Goal: Information Seeking & Learning: Learn about a topic

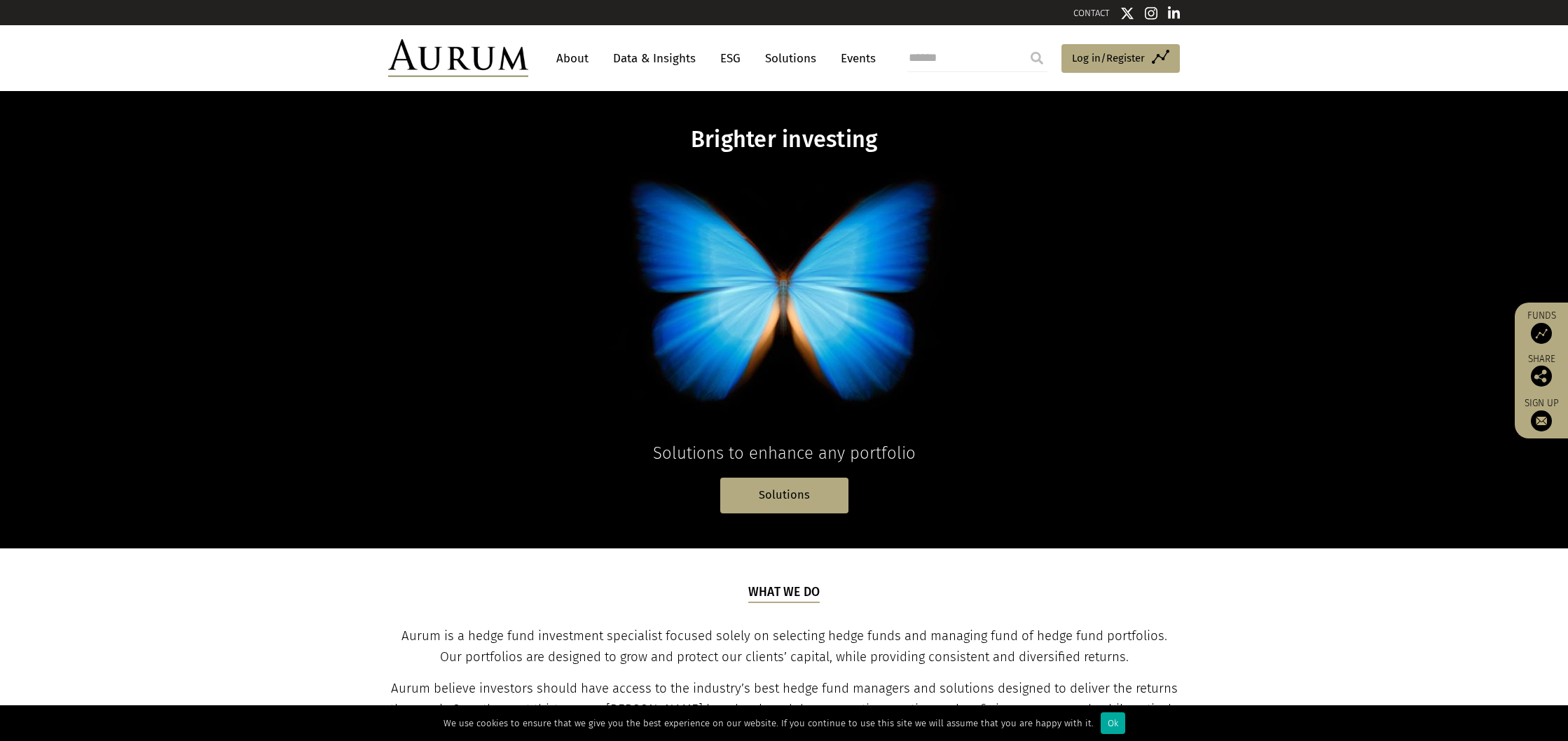
click at [575, 65] on link "About" at bounding box center [573, 58] width 46 height 26
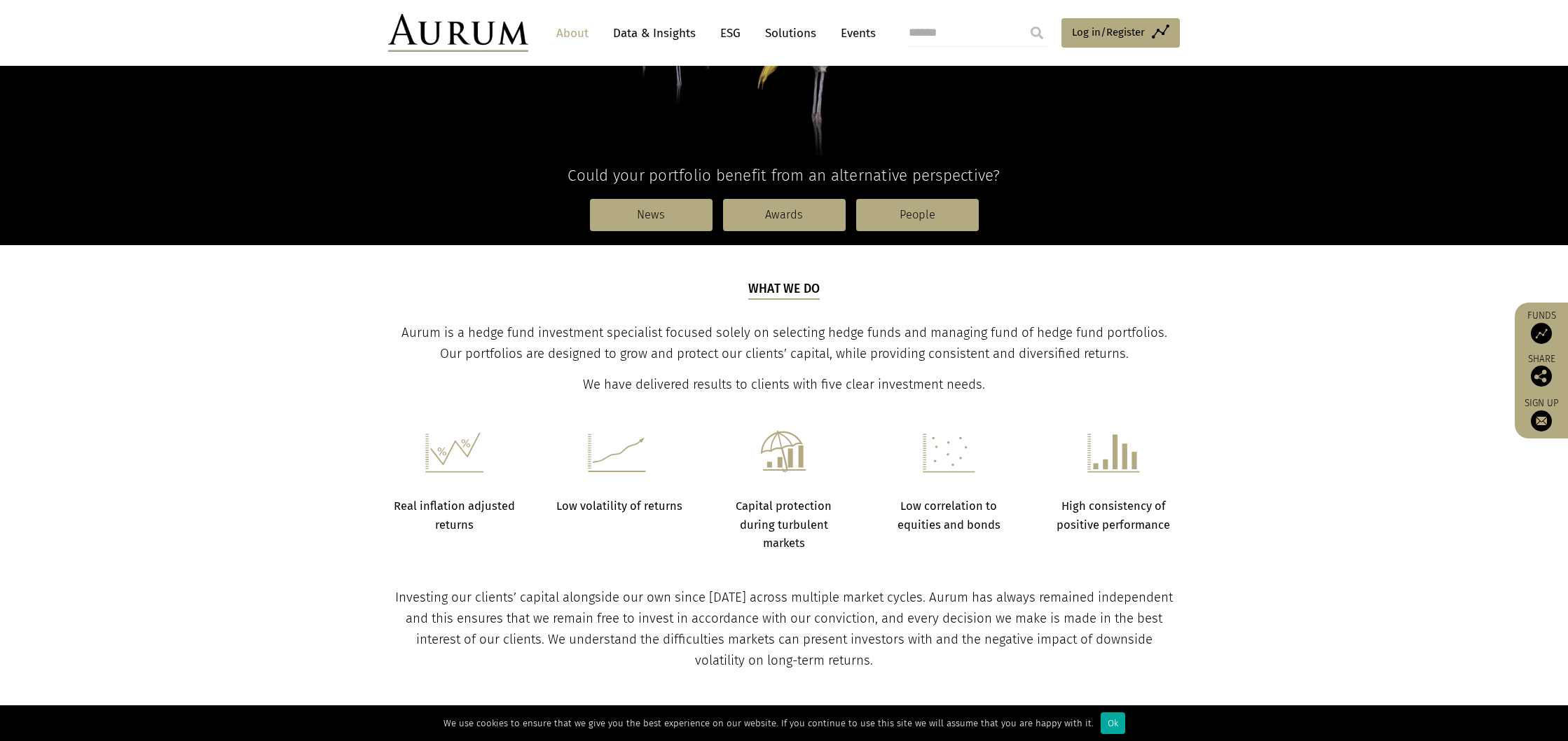
scroll to position [299, 0]
click at [952, 210] on link "People" at bounding box center [917, 214] width 122 height 32
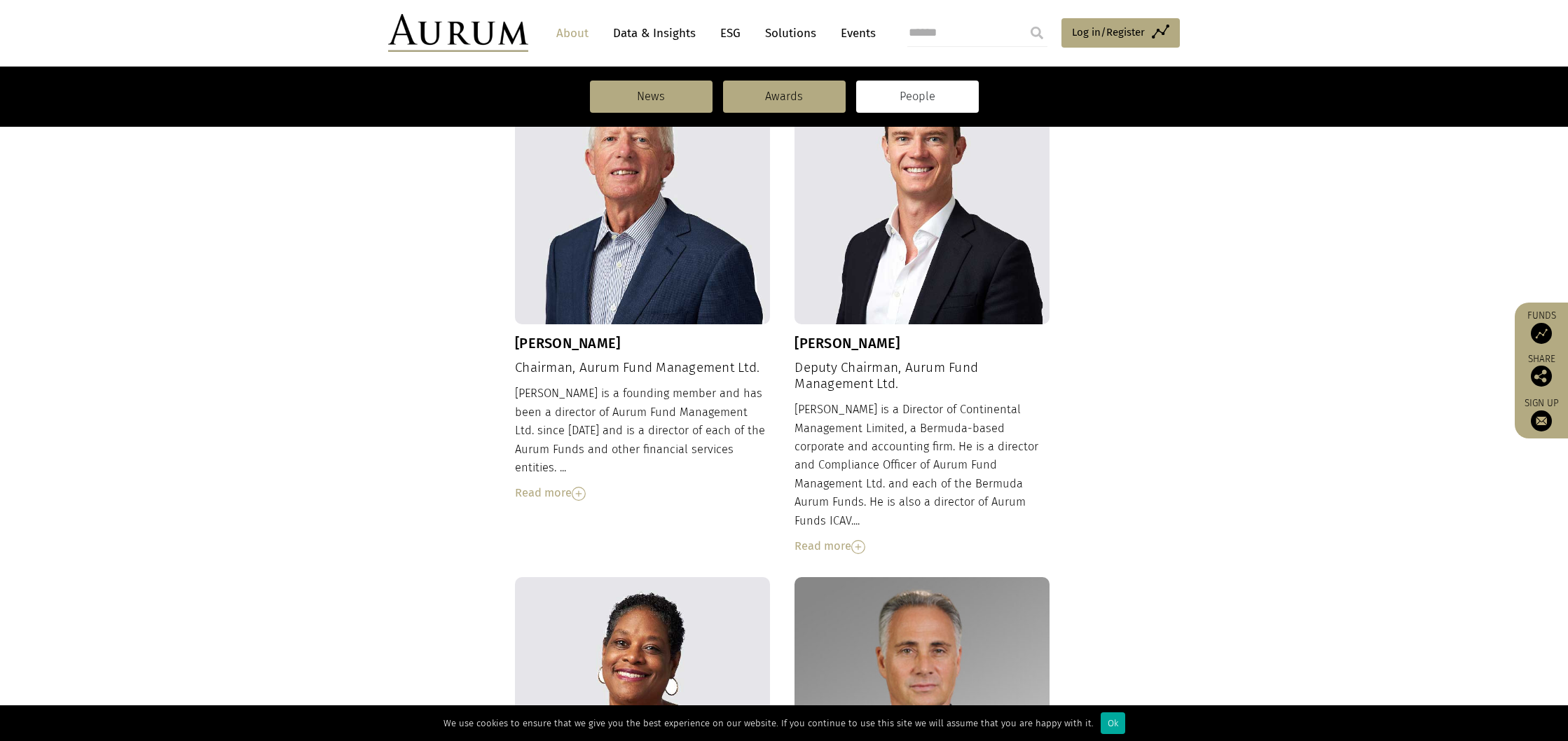
scroll to position [508, 0]
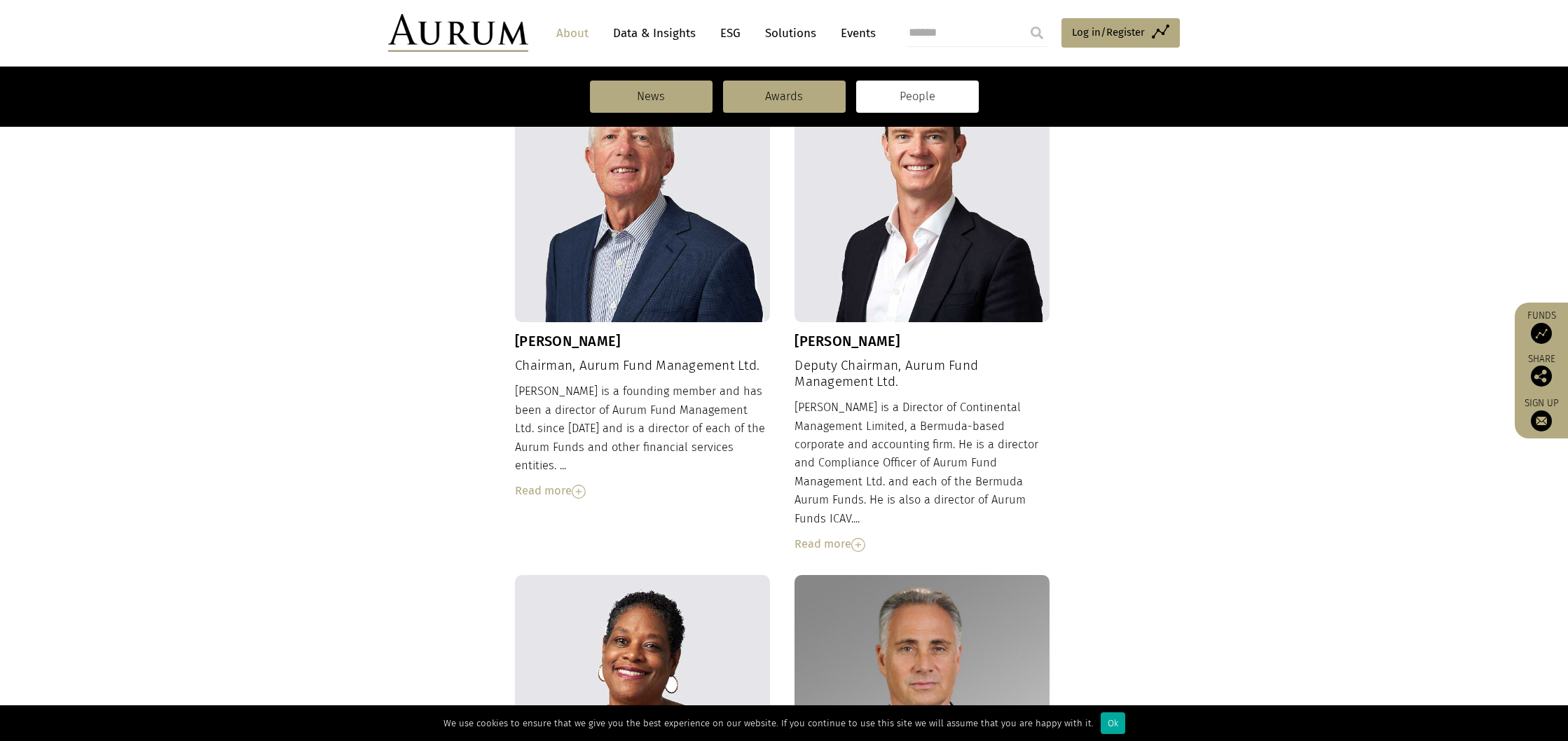
click at [838, 535] on div "Read more" at bounding box center [922, 544] width 255 height 18
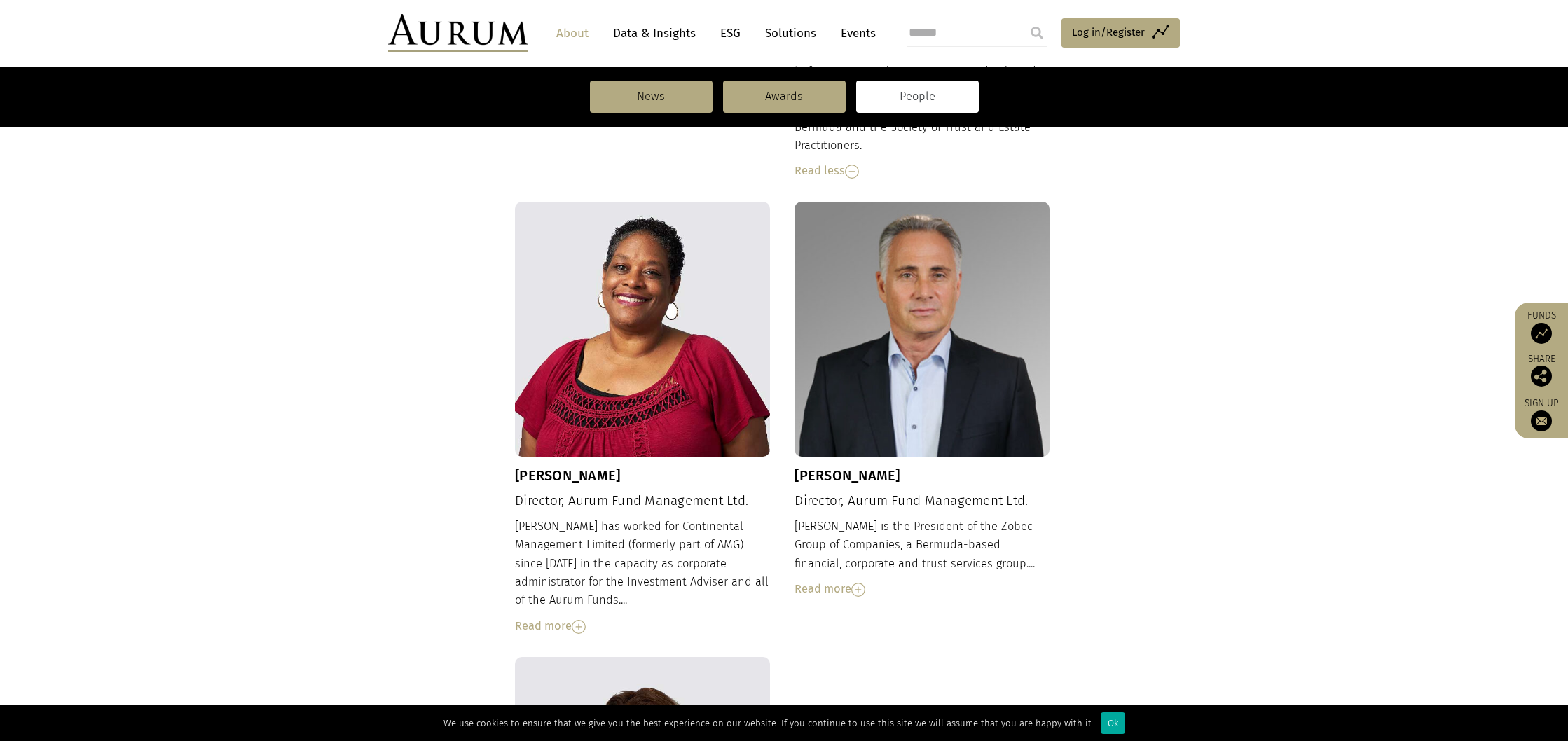
scroll to position [1135, 0]
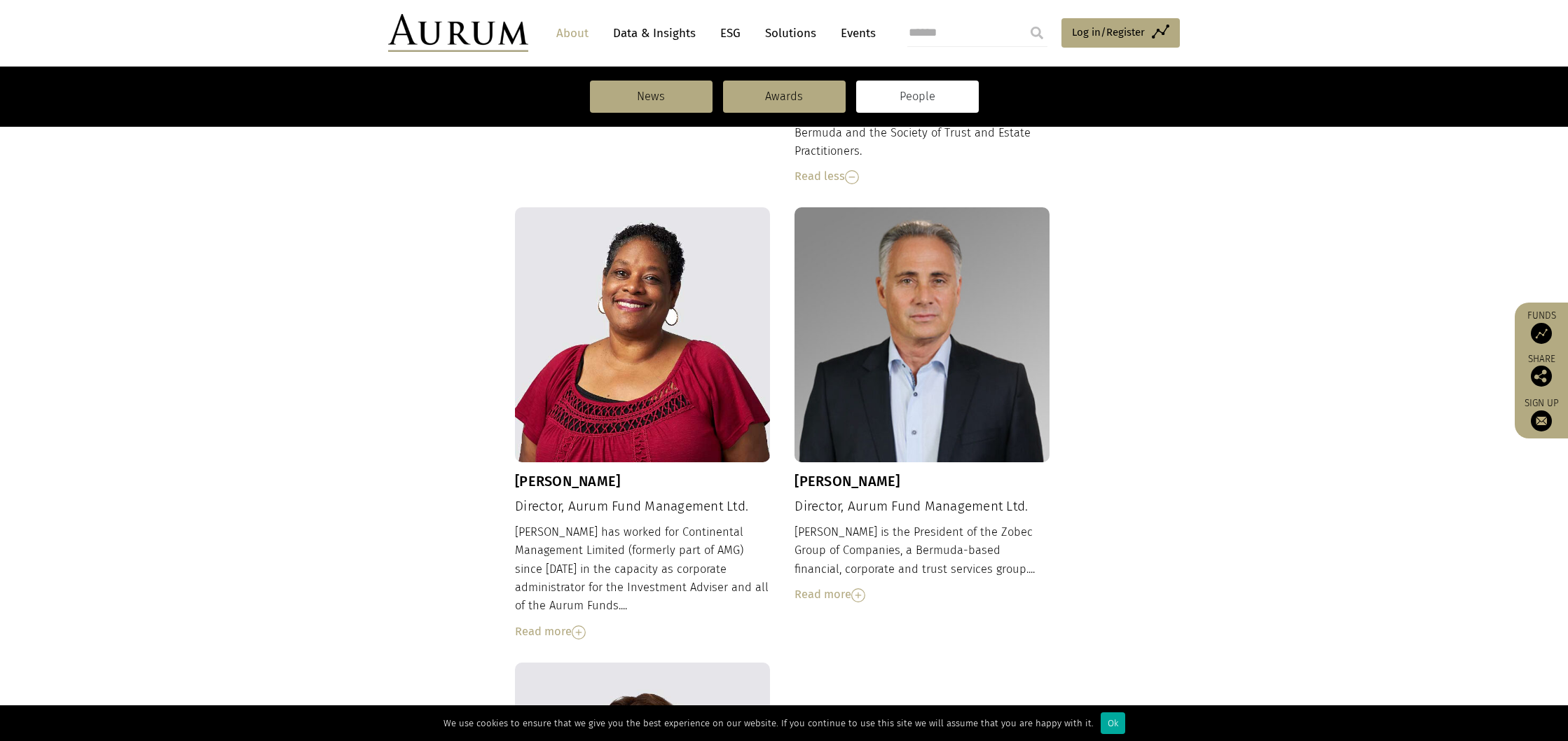
click at [550, 623] on div "Read more" at bounding box center [642, 632] width 255 height 18
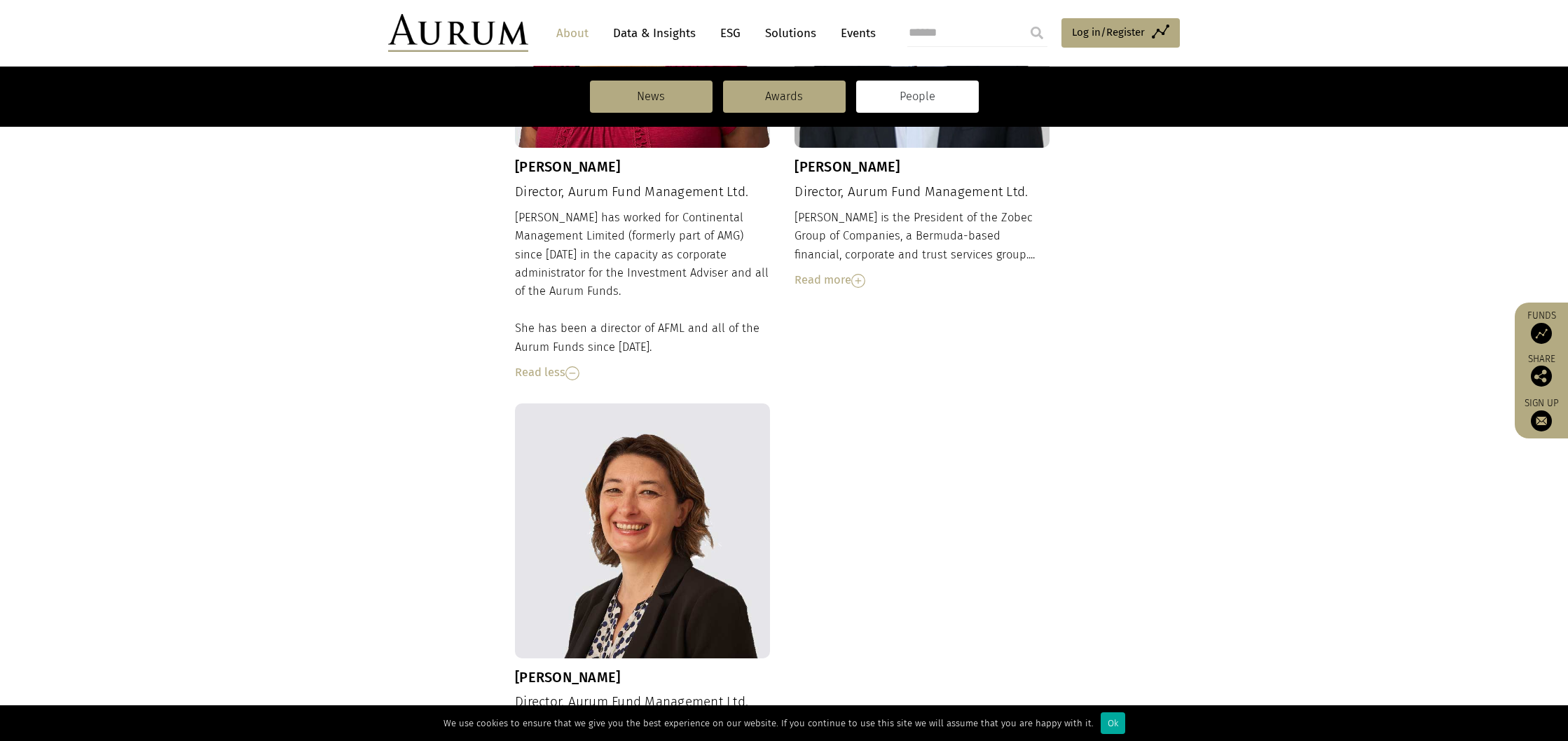
scroll to position [1428, 0]
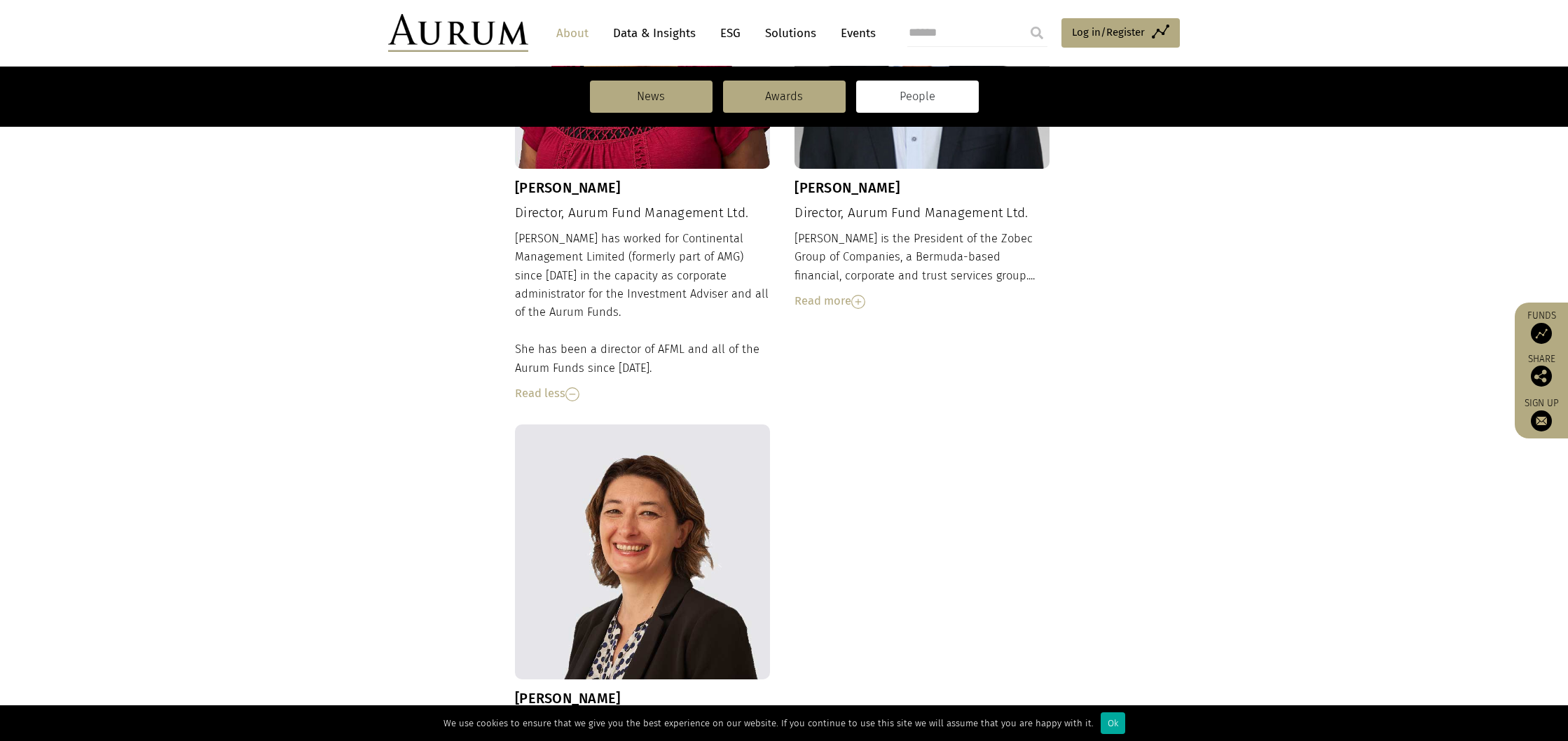
click at [844, 292] on div "Read more" at bounding box center [922, 301] width 255 height 18
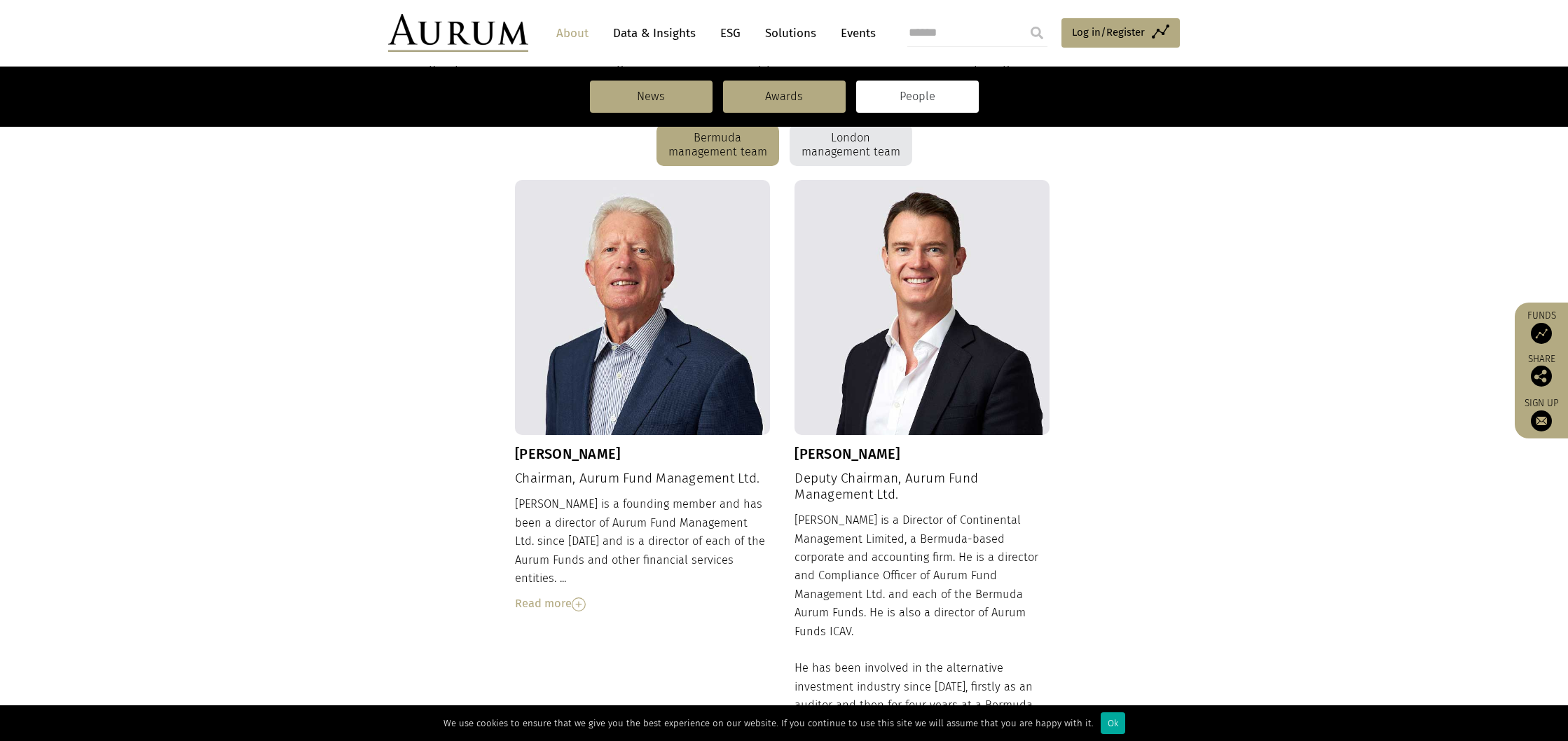
scroll to position [389, 0]
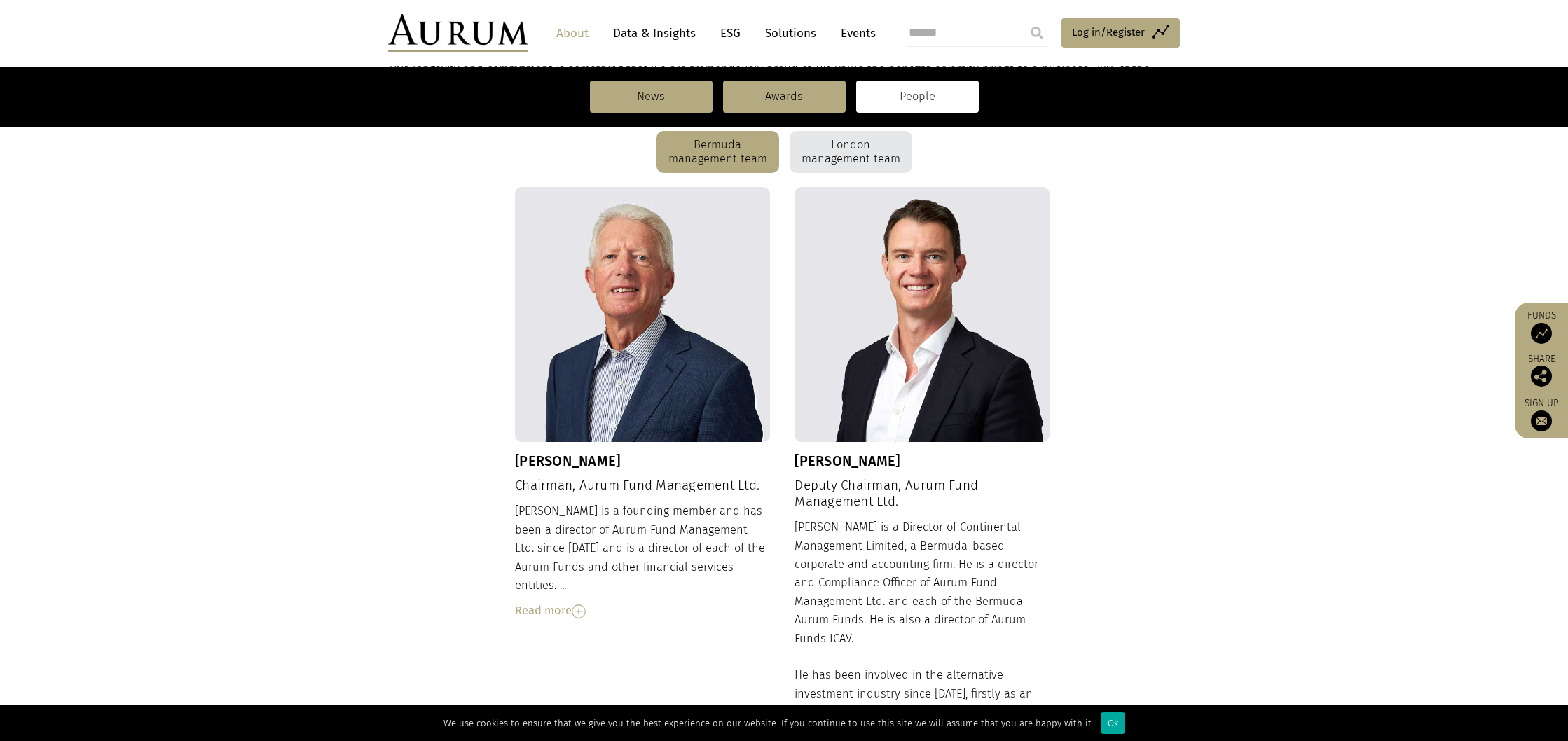
click at [559, 602] on div "Read more" at bounding box center [642, 611] width 255 height 18
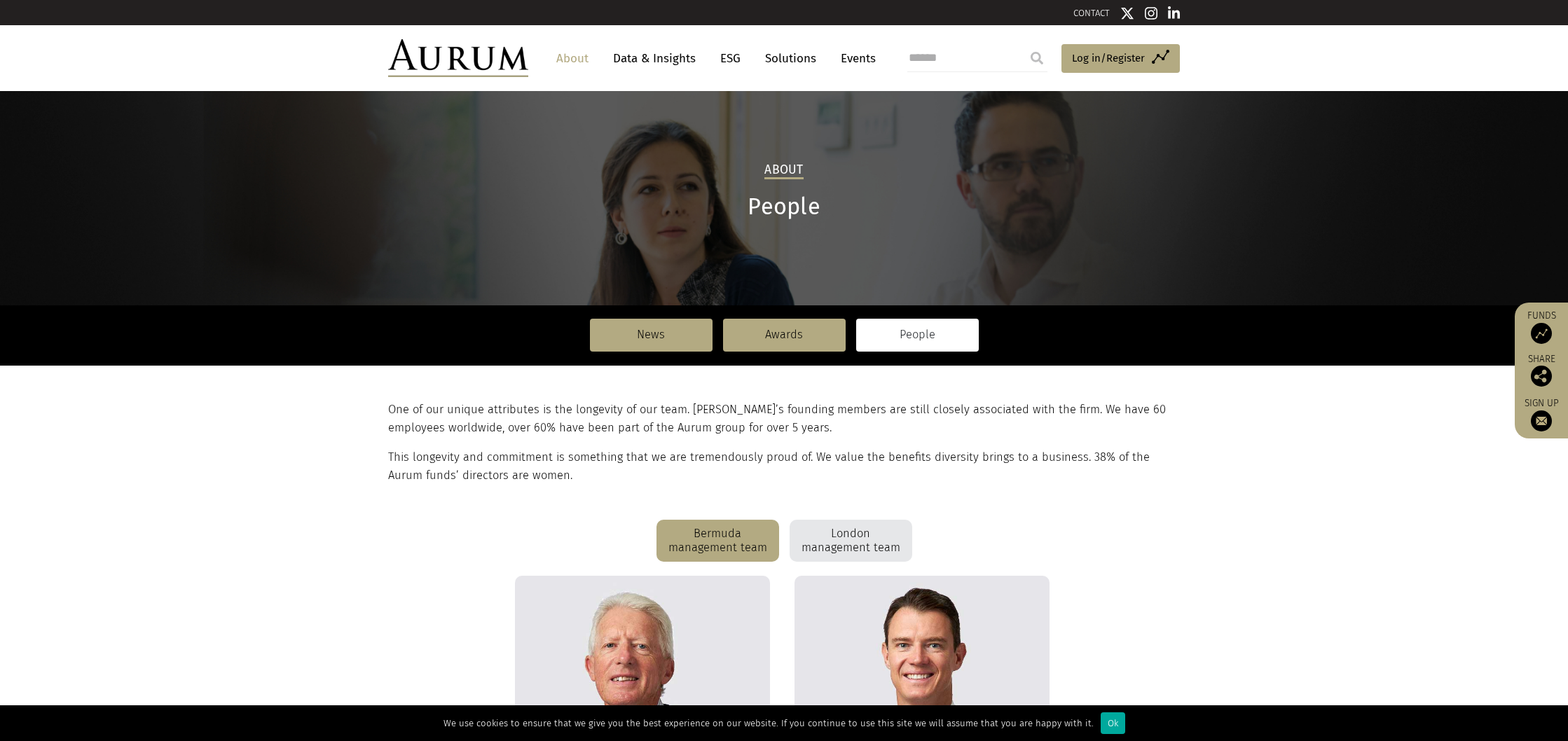
scroll to position [0, 0]
